Goal: Task Accomplishment & Management: Use online tool/utility

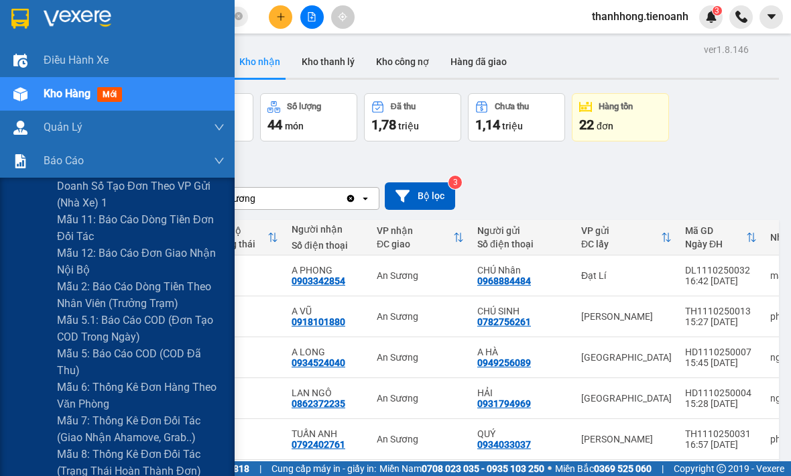
click at [90, 290] on span "Mẫu 2: Báo cáo dòng tiền theo nhân viên (Trưởng Trạm)" at bounding box center [141, 295] width 168 height 34
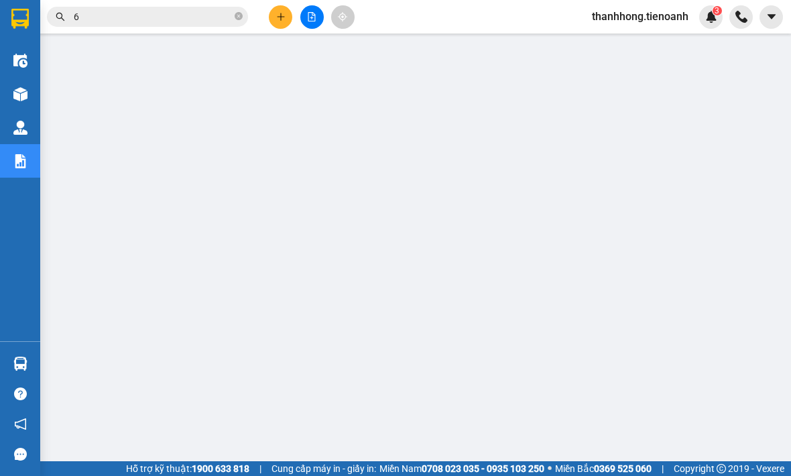
click at [21, 95] on img at bounding box center [20, 94] width 14 height 14
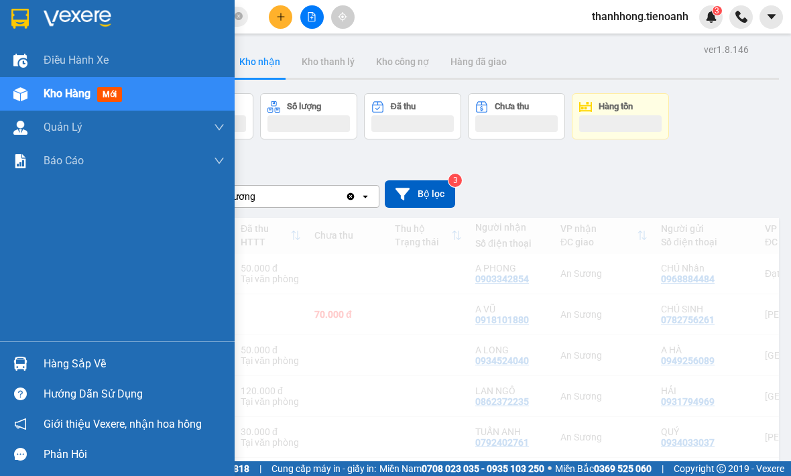
click at [28, 9] on img at bounding box center [19, 19] width 17 height 20
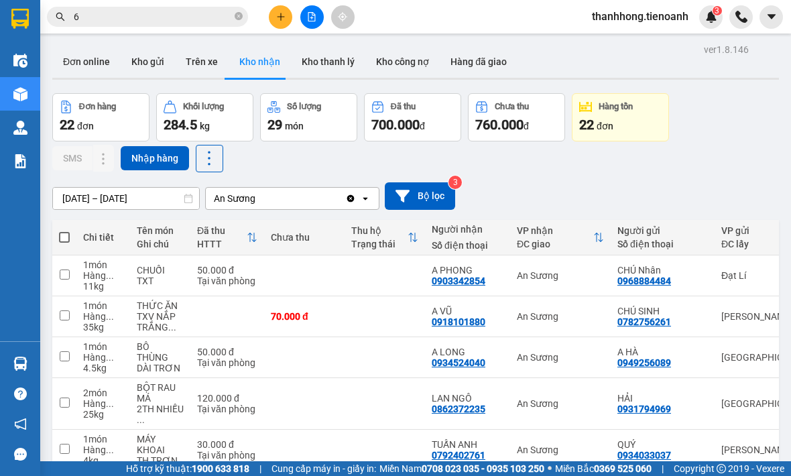
click at [476, 68] on button "Hàng đã giao" at bounding box center [479, 62] width 78 height 32
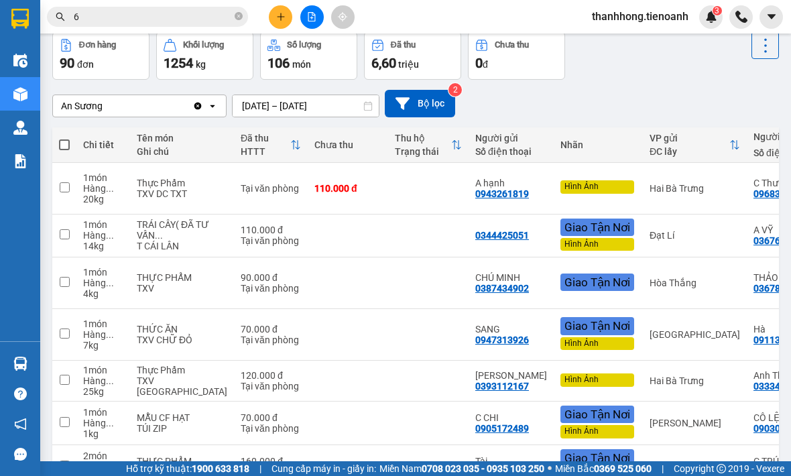
scroll to position [58, 0]
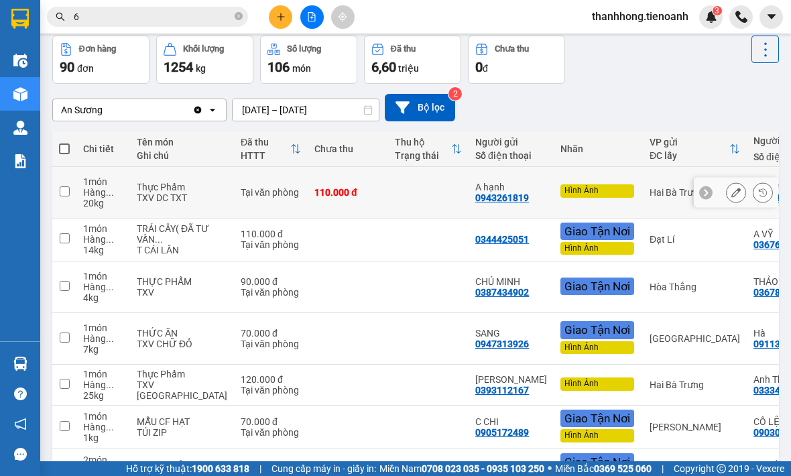
click at [561, 190] on div "Hình Ảnh" at bounding box center [598, 190] width 74 height 13
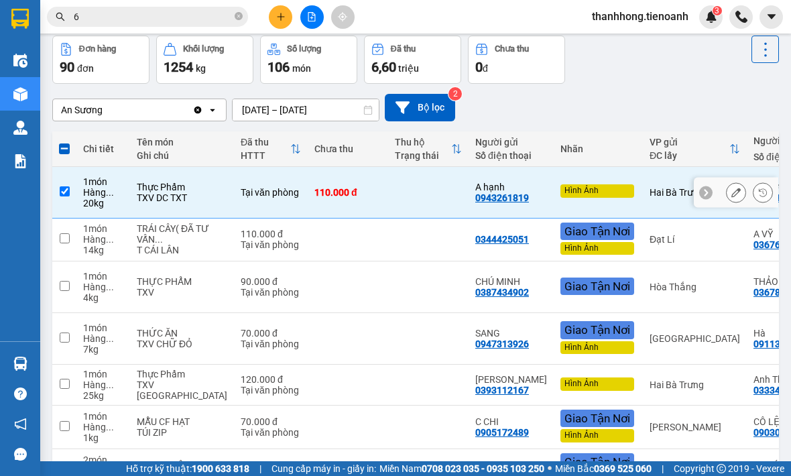
click at [561, 196] on div "Hình Ảnh" at bounding box center [598, 190] width 74 height 13
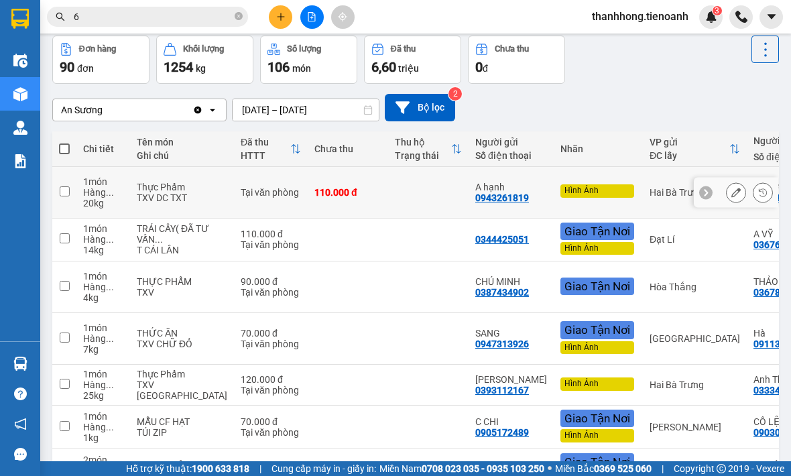
click at [561, 193] on div "Hình Ảnh" at bounding box center [598, 190] width 74 height 13
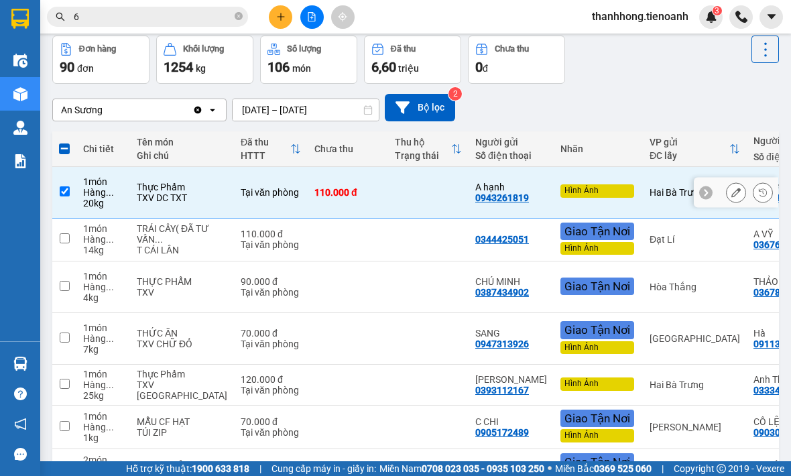
click at [567, 196] on div "Hình Ảnh" at bounding box center [598, 190] width 74 height 13
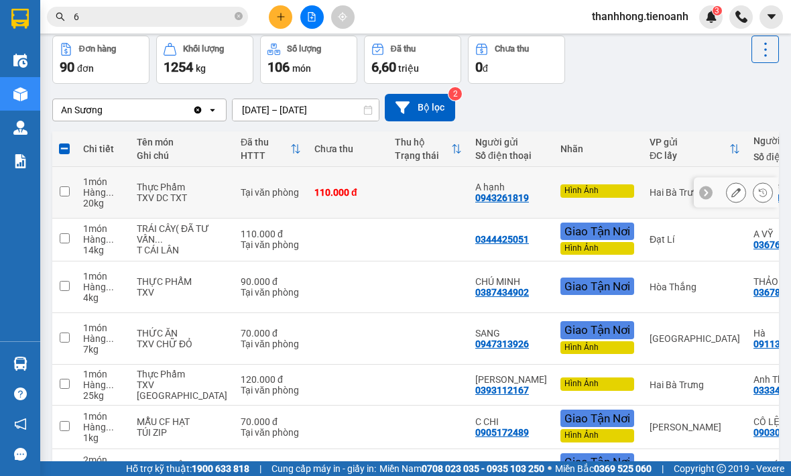
checkbox input "false"
click at [757, 193] on button at bounding box center [763, 192] width 19 height 23
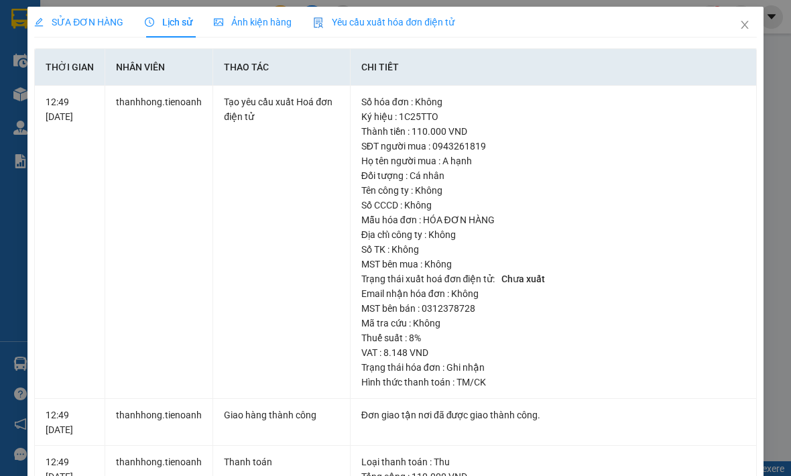
click at [736, 23] on span "Close" at bounding box center [745, 26] width 38 height 38
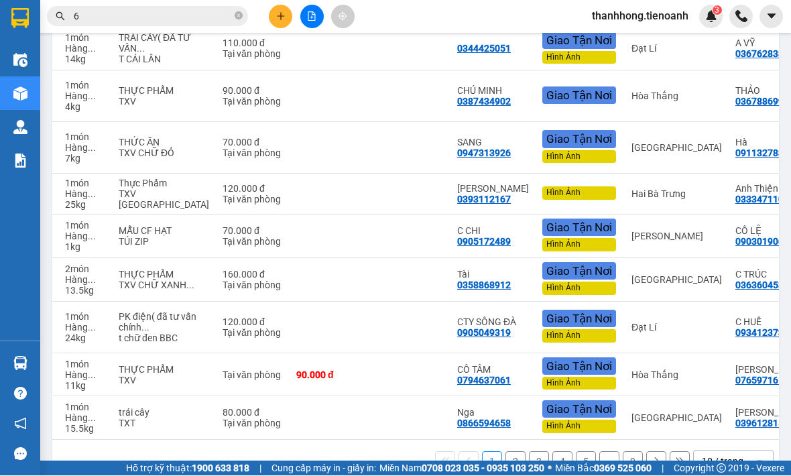
click at [728, 469] on div "10 / trang" at bounding box center [723, 461] width 42 height 13
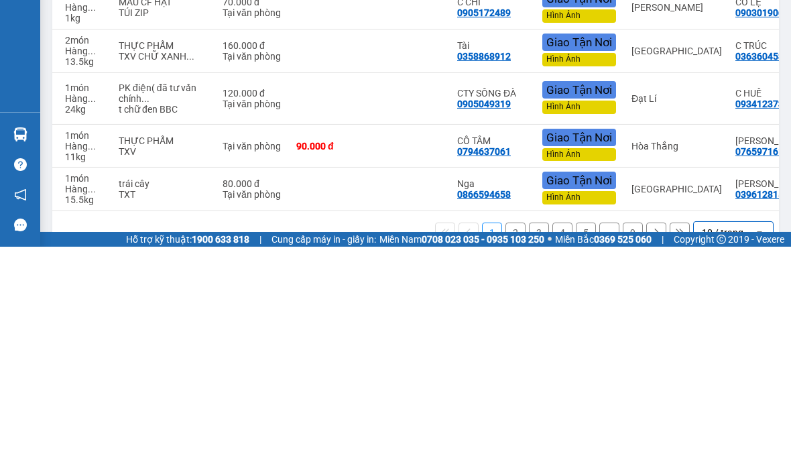
scroll to position [44, 0]
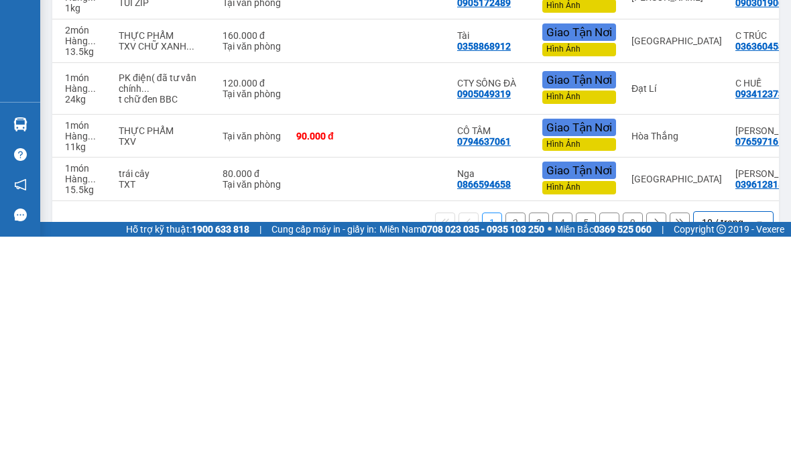
click at [719, 455] on div "10 / trang" at bounding box center [723, 461] width 42 height 13
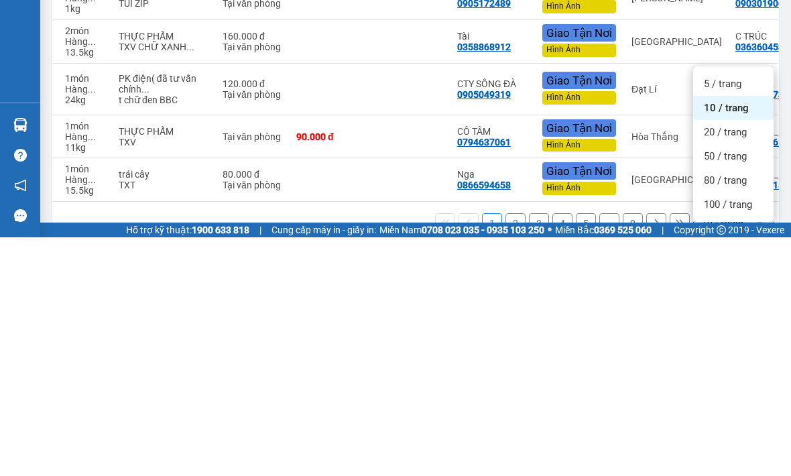
click at [724, 437] on span "100 / trang" at bounding box center [728, 443] width 48 height 13
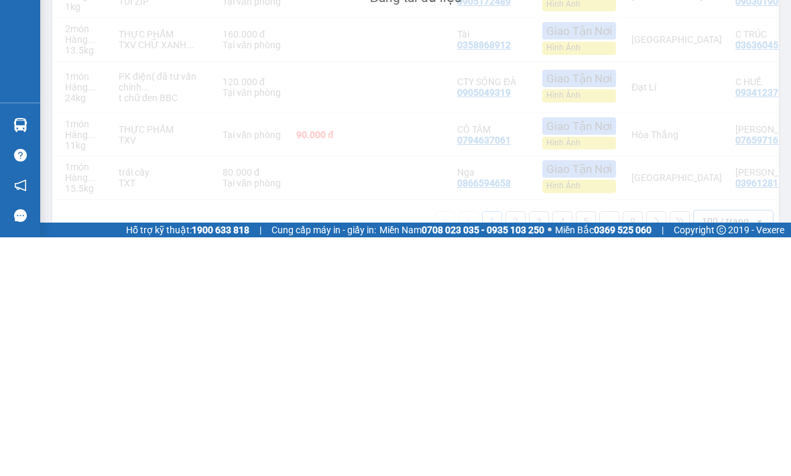
scroll to position [246, 0]
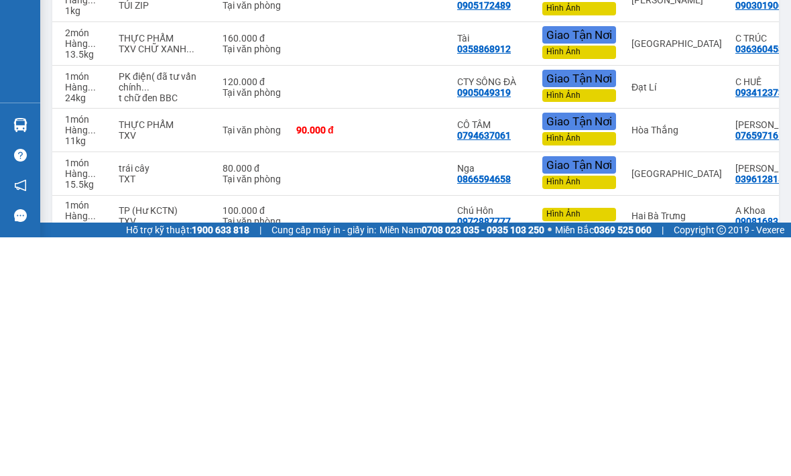
click at [19, 54] on div "Điều hành xe Kho hàng mới Quản Lý Quản lý chuyến Quản lý khách hàng Quản lý khá…" at bounding box center [20, 193] width 40 height 298
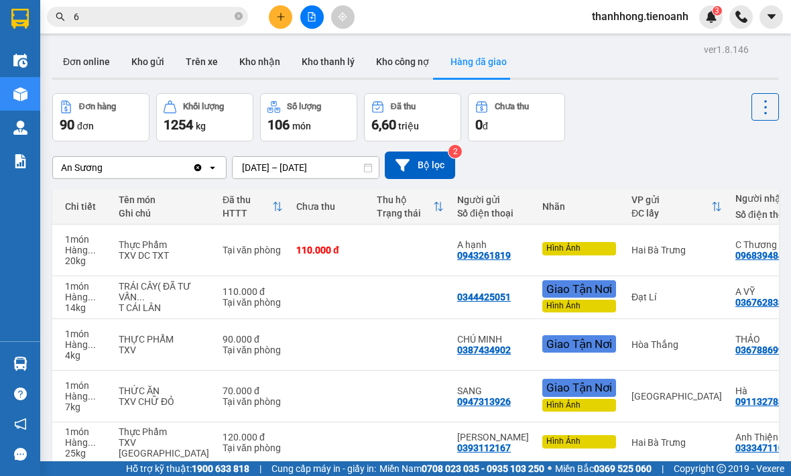
scroll to position [0, 0]
click at [702, 251] on div at bounding box center [706, 249] width 13 height 13
click at [87, 256] on div "20 kg" at bounding box center [85, 261] width 40 height 11
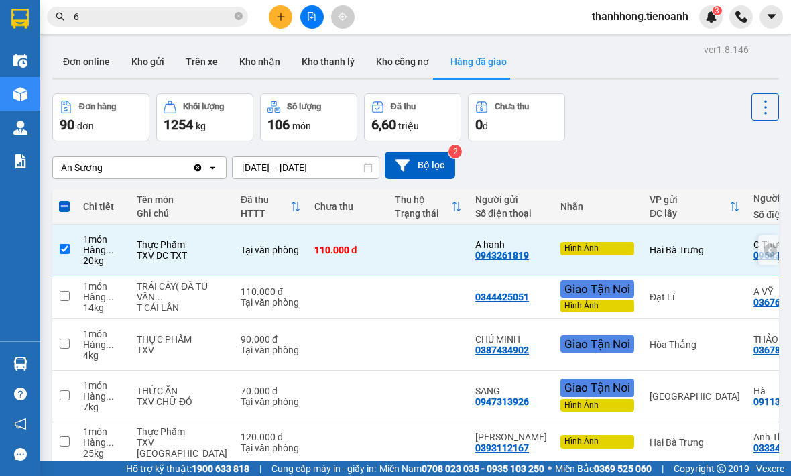
click at [65, 249] on input "checkbox" at bounding box center [65, 249] width 10 height 10
checkbox input "false"
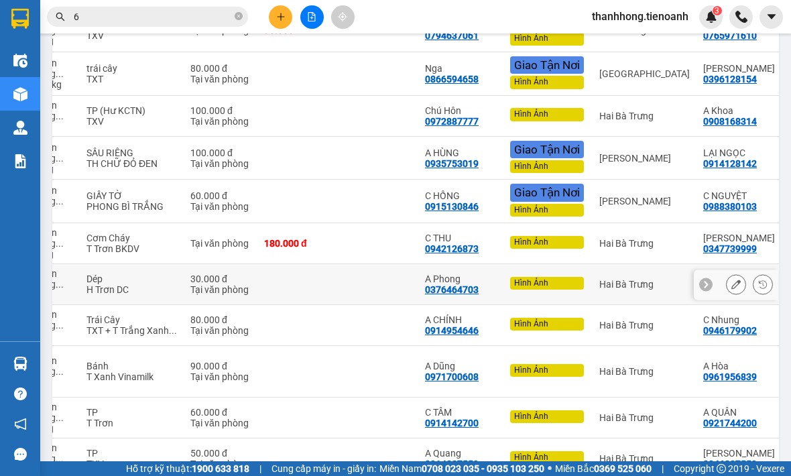
scroll to position [584, 0]
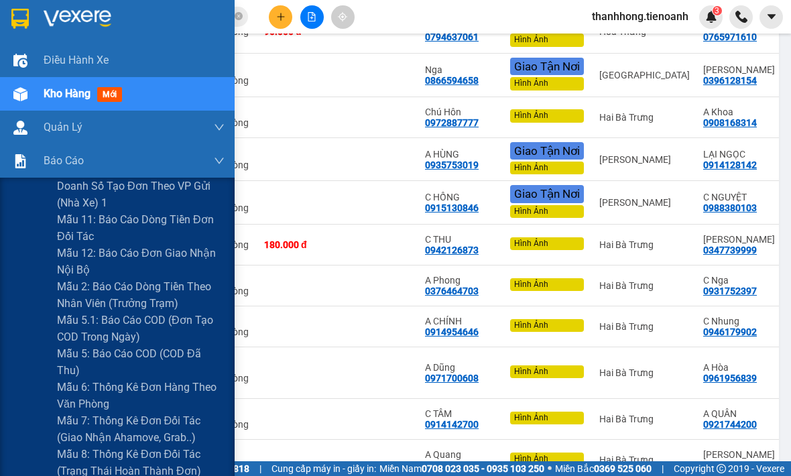
click at [105, 288] on span "Mẫu 2: Báo cáo dòng tiền theo nhân viên (Trưởng Trạm)" at bounding box center [141, 295] width 168 height 34
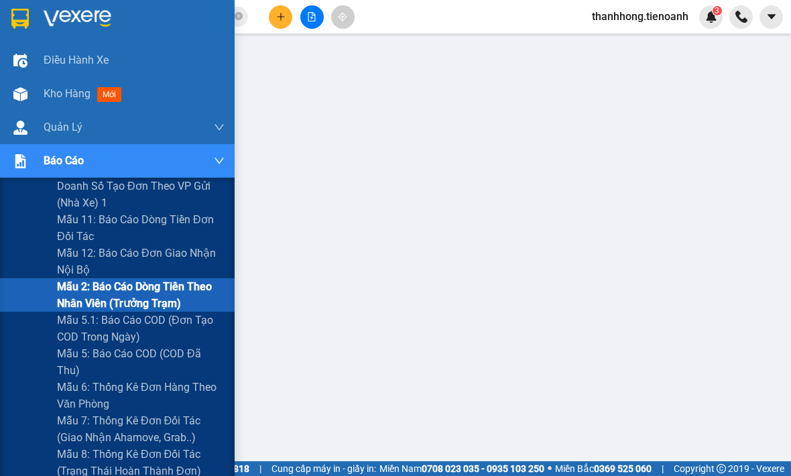
scroll to position [44, 0]
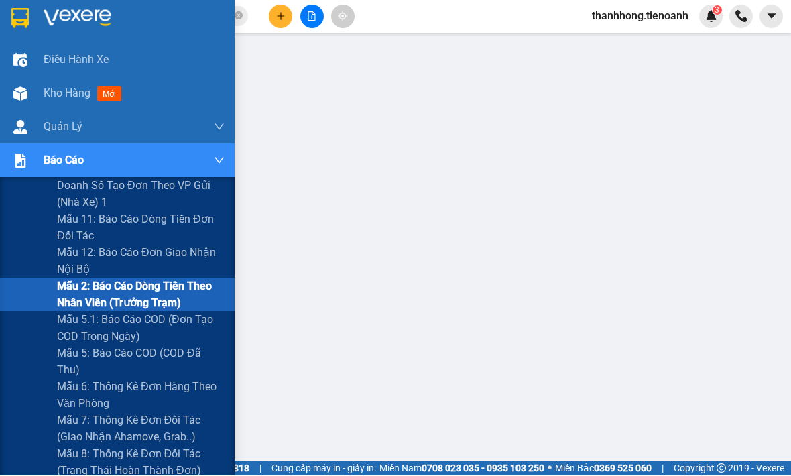
click at [61, 20] on img at bounding box center [78, 19] width 68 height 20
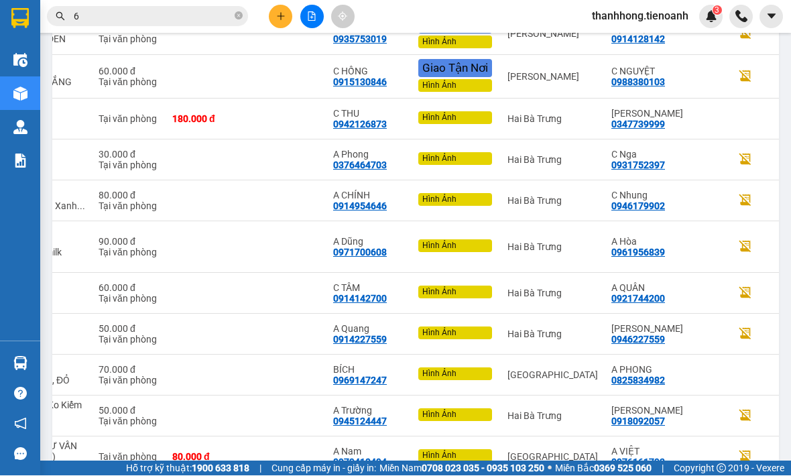
scroll to position [0, 142]
